Goal: Information Seeking & Learning: Learn about a topic

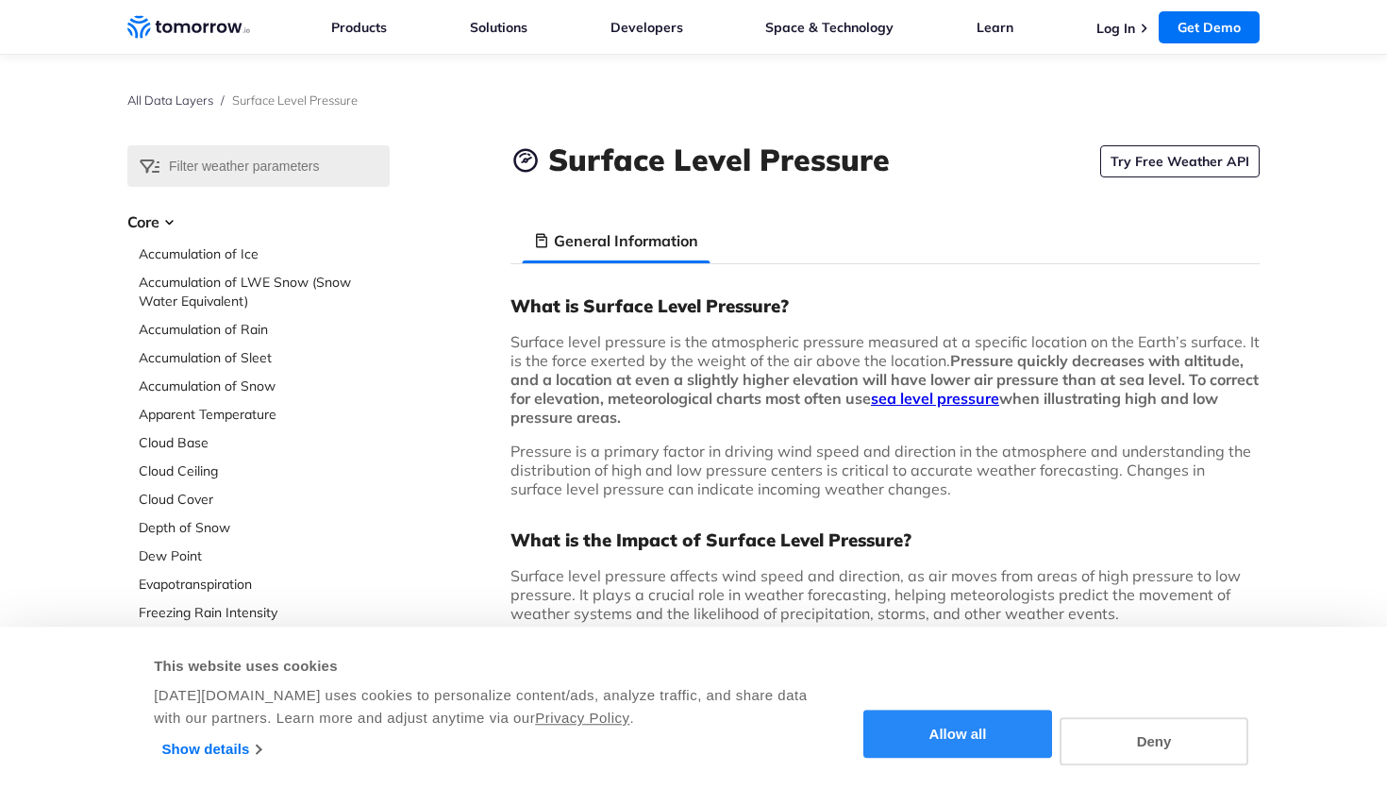
click at [1030, 746] on button "Allow all" at bounding box center [957, 734] width 189 height 48
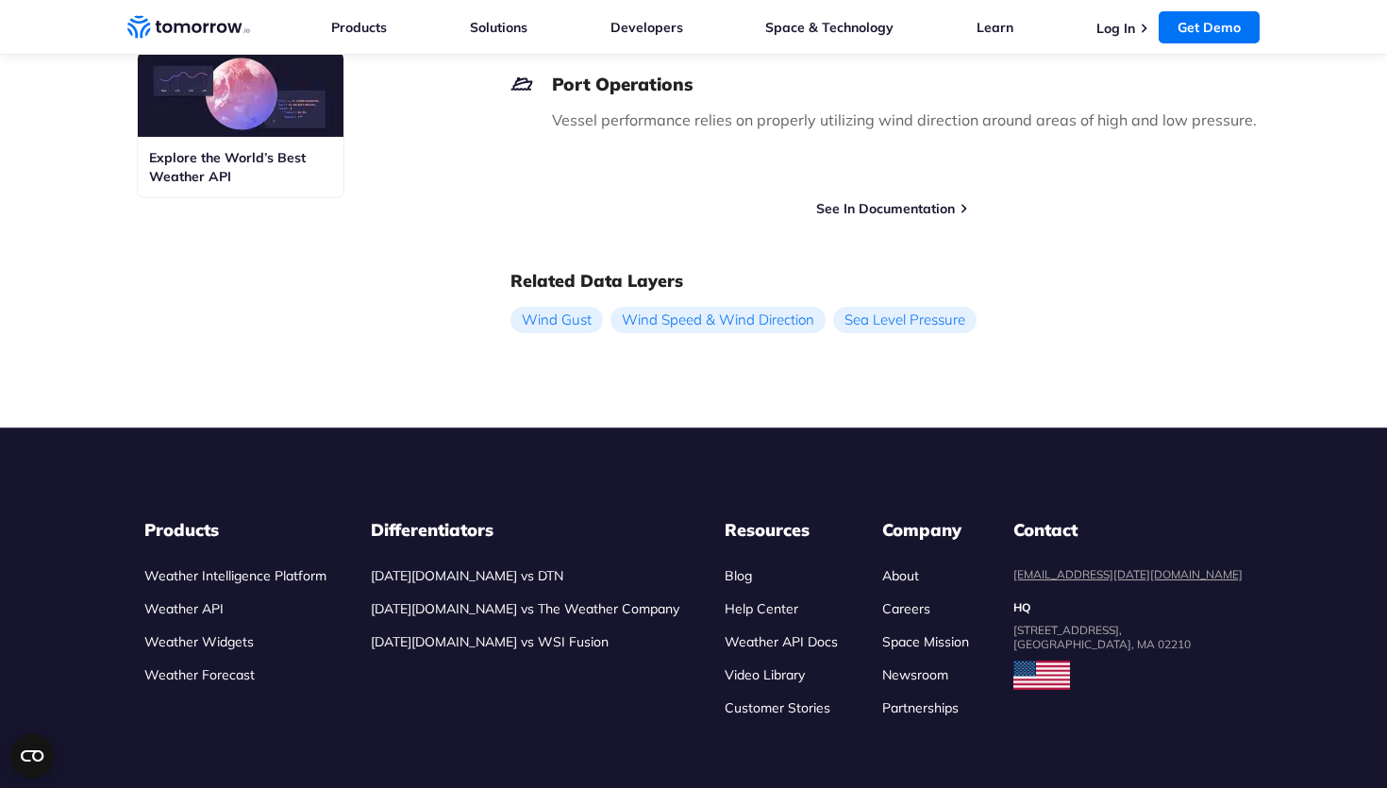
scroll to position [1059, 0]
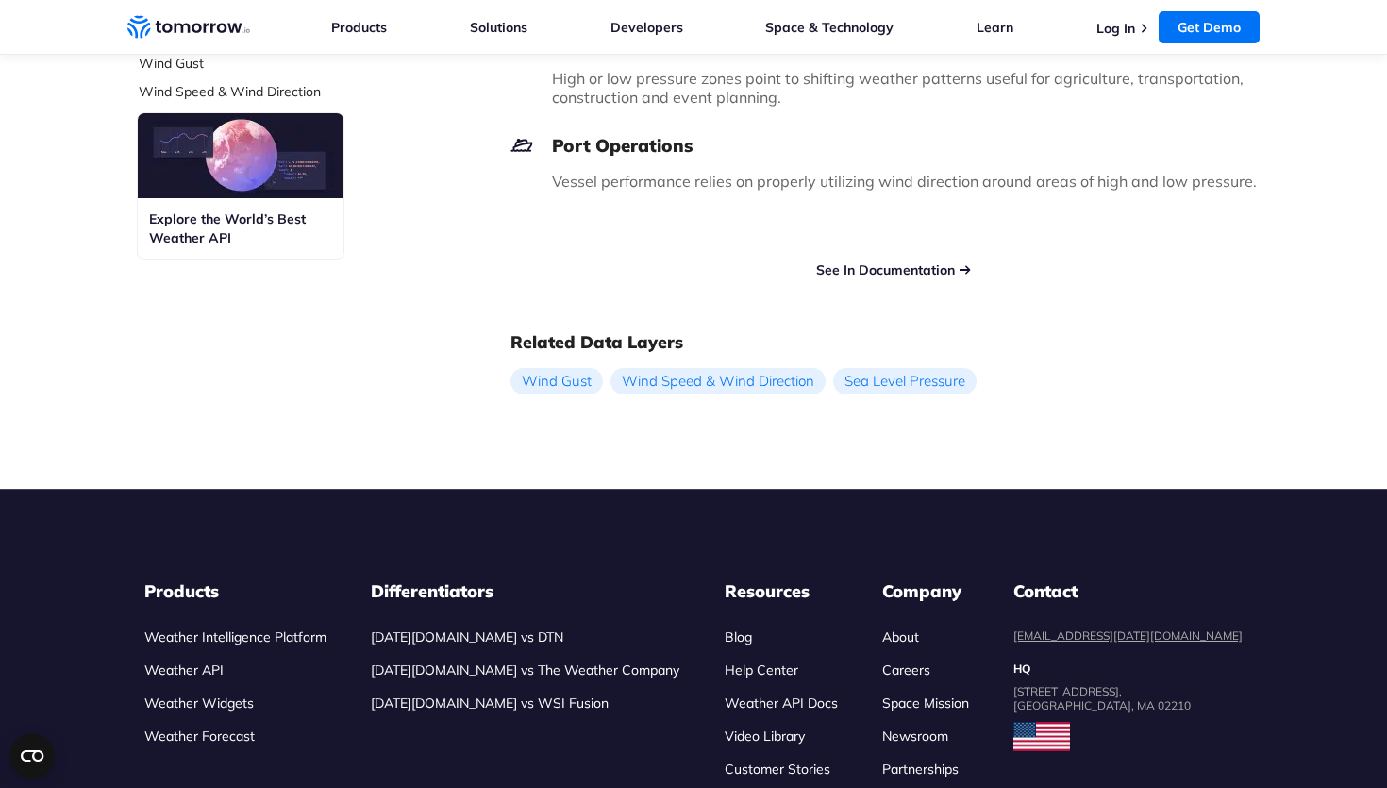
click at [939, 267] on link "See In Documentation" at bounding box center [885, 269] width 139 height 17
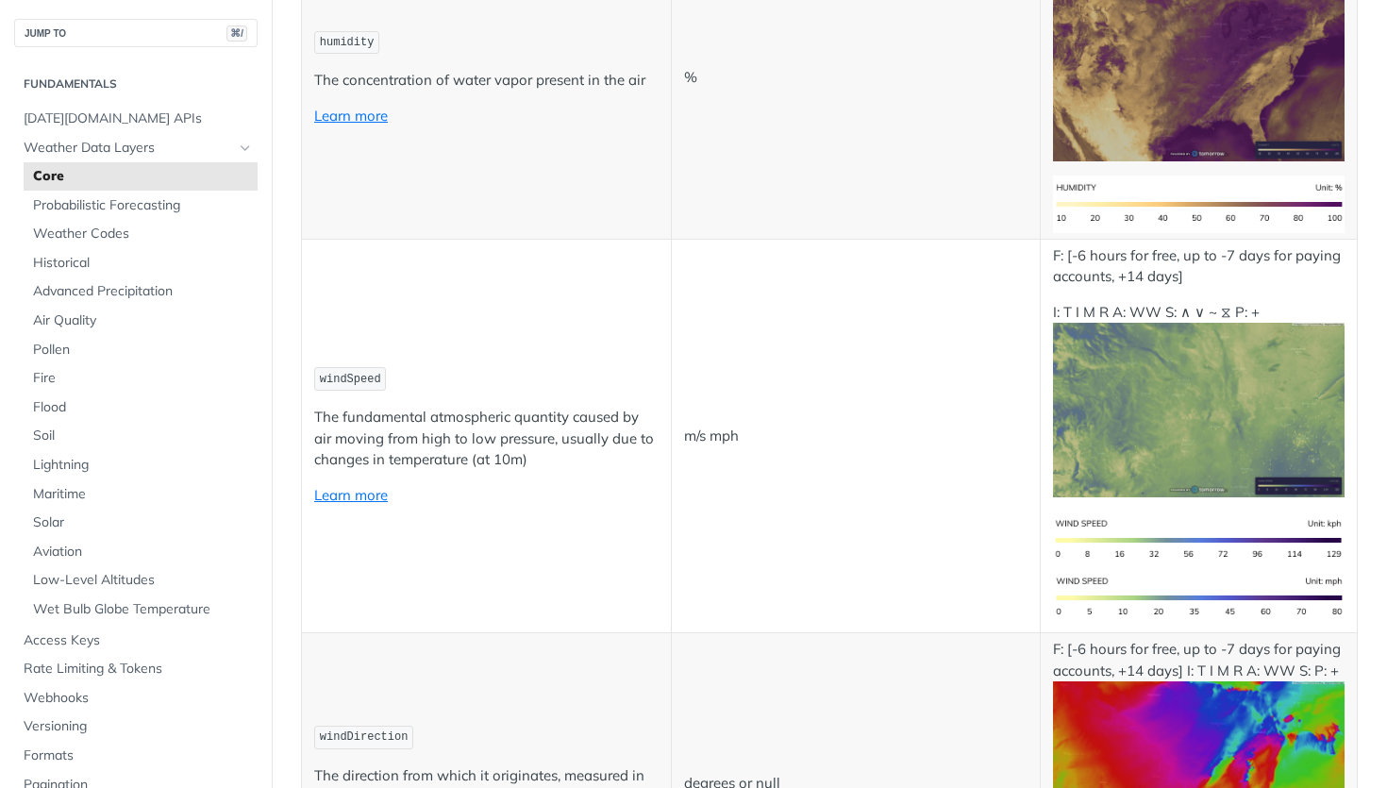
scroll to position [2347, 0]
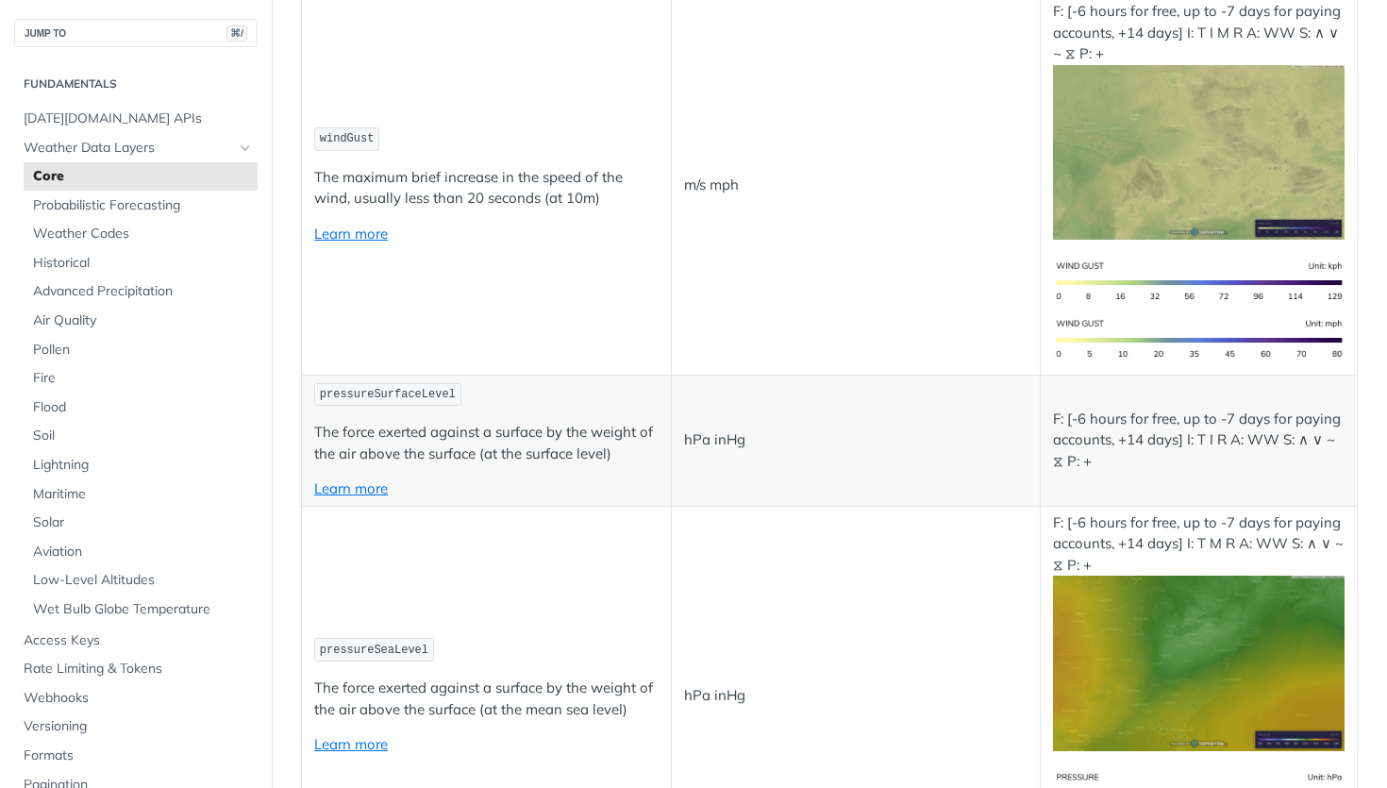
click at [413, 388] on span "pressureSurfaceLevel" at bounding box center [388, 394] width 136 height 13
click at [507, 476] on td "pressureSurfaceLevel The force exerted against a surface by the weight of the a…" at bounding box center [487, 440] width 370 height 131
